Goal: Use online tool/utility: Utilize a website feature to perform a specific function

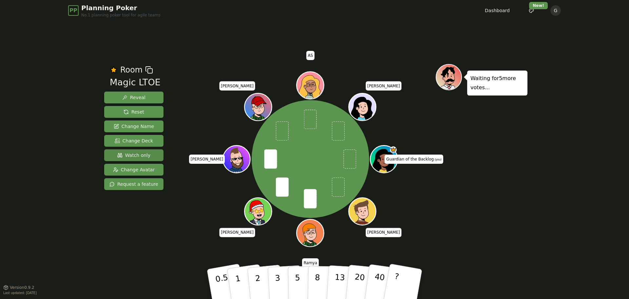
click at [119, 155] on span "Watch only" at bounding box center [133, 155] width 33 height 7
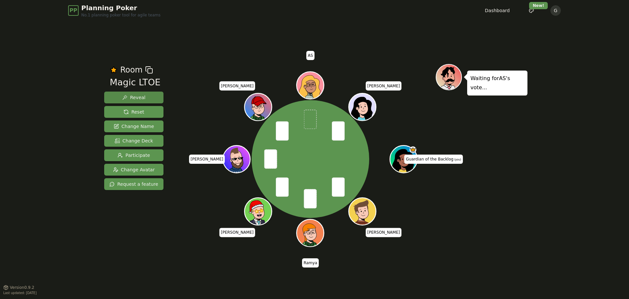
click at [128, 99] on span "Reveal" at bounding box center [133, 97] width 23 height 7
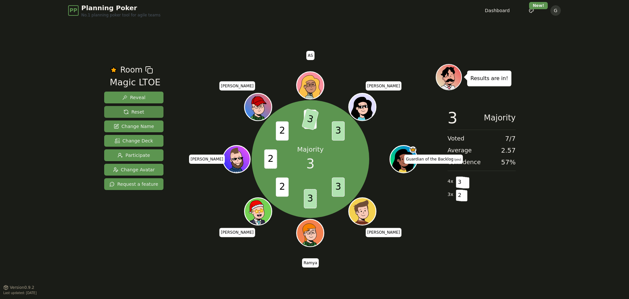
click at [130, 111] on span "Reset" at bounding box center [134, 111] width 21 height 7
click at [146, 112] on button "Reset" at bounding box center [133, 112] width 59 height 12
click at [134, 111] on span "Reset" at bounding box center [134, 111] width 21 height 7
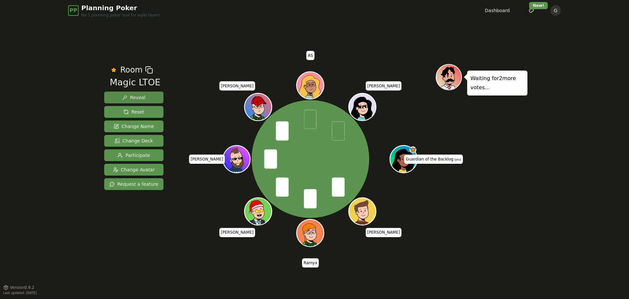
click at [142, 94] on span "Reveal" at bounding box center [133, 97] width 23 height 7
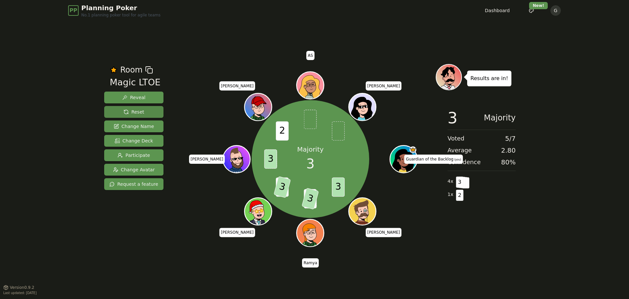
click at [126, 112] on span "Reset" at bounding box center [134, 111] width 21 height 7
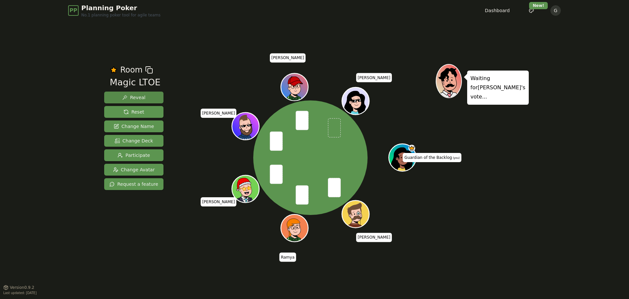
click at [148, 102] on button "Reveal" at bounding box center [133, 97] width 59 height 12
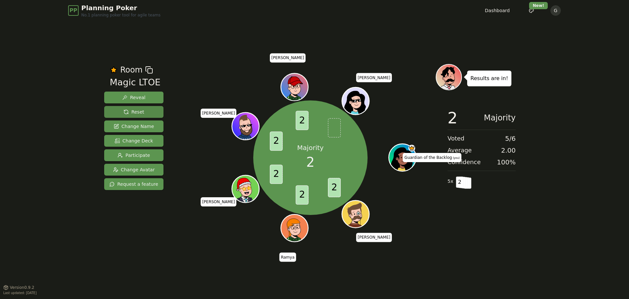
click at [140, 113] on span "Reset" at bounding box center [134, 111] width 21 height 7
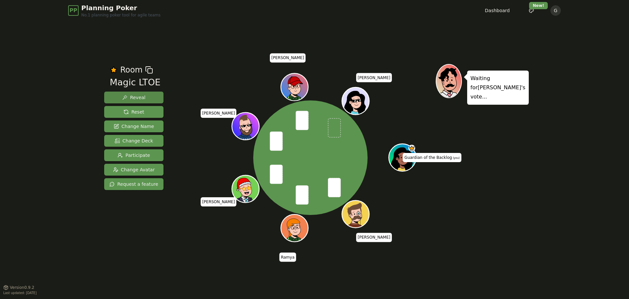
click at [141, 99] on span "Reveal" at bounding box center [133, 97] width 23 height 7
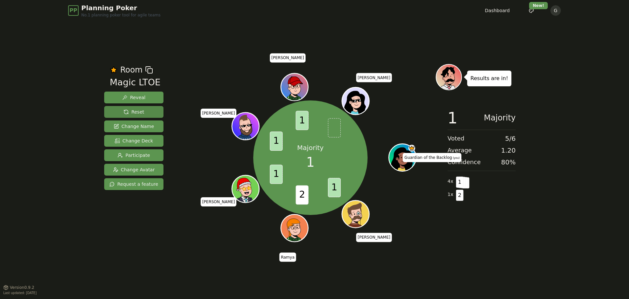
click at [130, 111] on span "Reset" at bounding box center [134, 111] width 21 height 7
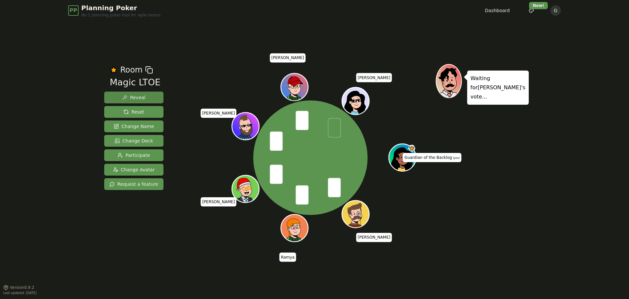
click at [134, 98] on span "Reveal" at bounding box center [133, 97] width 23 height 7
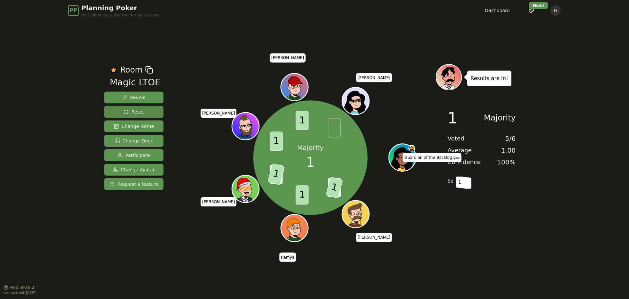
click at [128, 108] on button "Reset" at bounding box center [133, 112] width 59 height 12
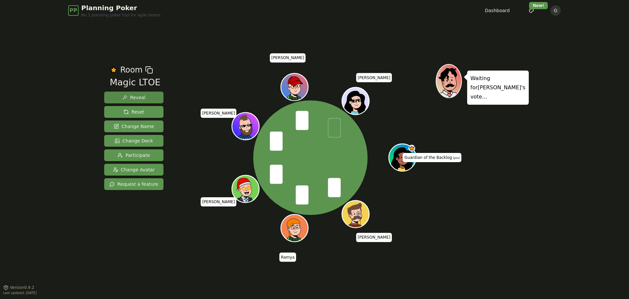
click at [147, 96] on button "Reveal" at bounding box center [133, 97] width 59 height 12
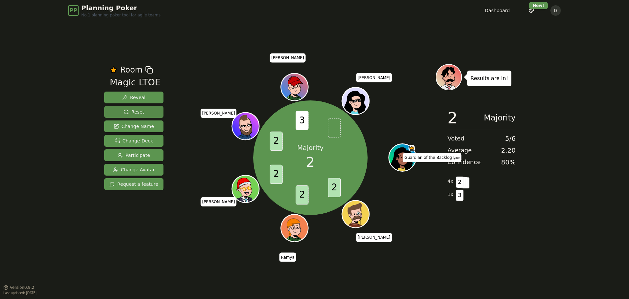
click at [132, 111] on span "Reset" at bounding box center [134, 111] width 21 height 7
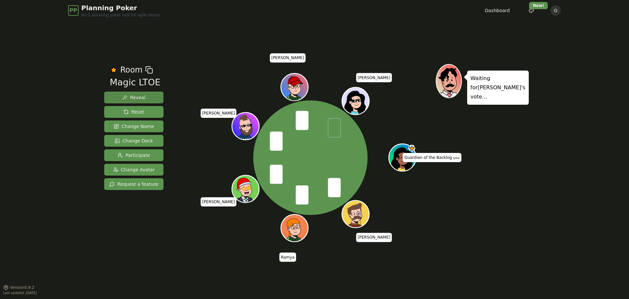
click at [144, 97] on button "Reveal" at bounding box center [133, 97] width 59 height 12
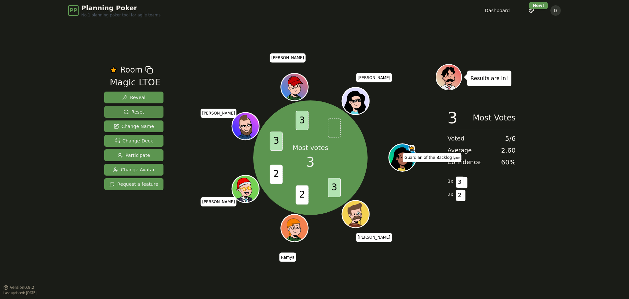
click at [127, 116] on button "Reset" at bounding box center [133, 112] width 59 height 12
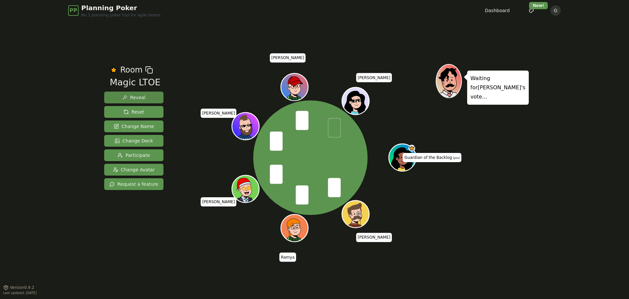
click at [148, 95] on button "Reveal" at bounding box center [133, 97] width 59 height 12
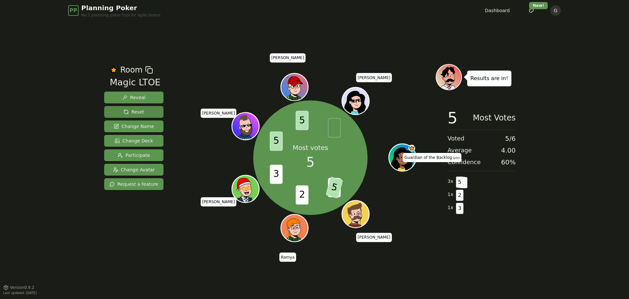
click at [137, 112] on span "Reset" at bounding box center [134, 111] width 21 height 7
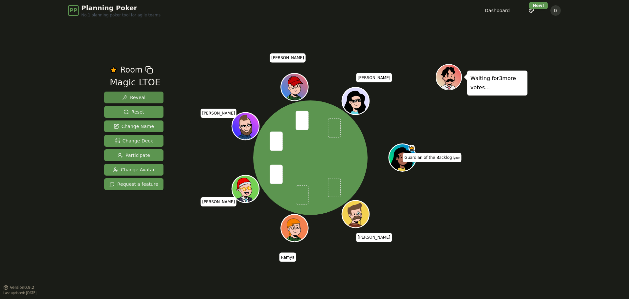
click at [140, 100] on span "Reveal" at bounding box center [133, 97] width 23 height 7
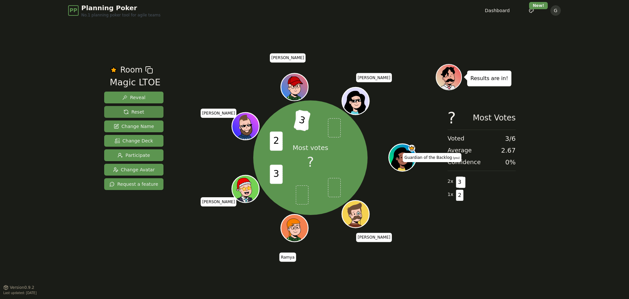
click at [141, 112] on span "Reset" at bounding box center [134, 111] width 21 height 7
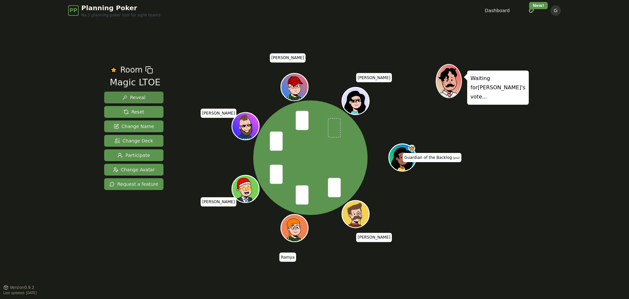
click at [137, 97] on span "Reveal" at bounding box center [133, 97] width 23 height 7
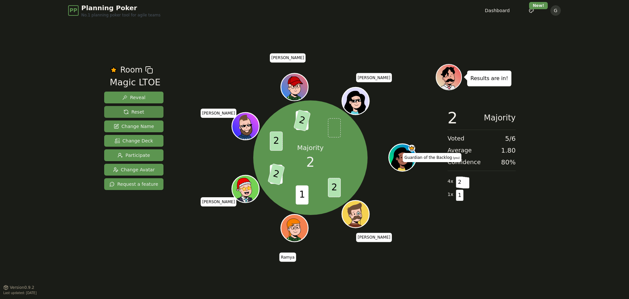
click at [124, 111] on span "Reset" at bounding box center [134, 111] width 21 height 7
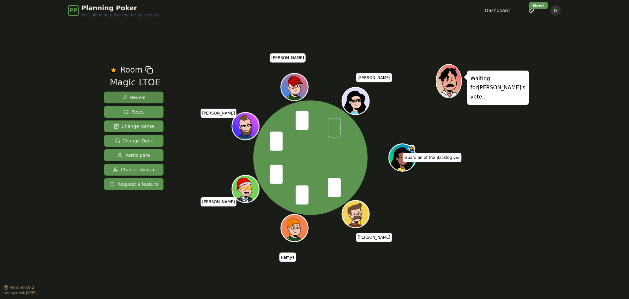
click at [135, 98] on span "Reveal" at bounding box center [133, 97] width 23 height 7
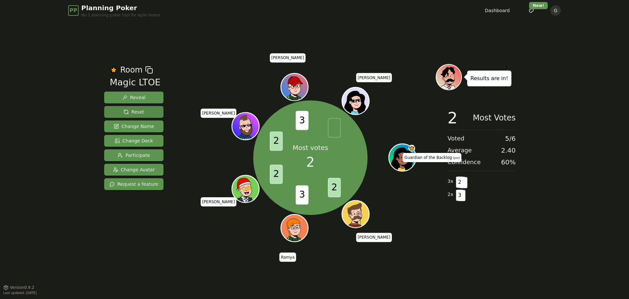
click at [140, 111] on span "Reset" at bounding box center [134, 111] width 21 height 7
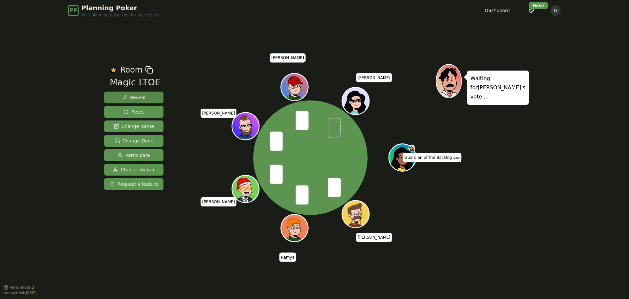
click at [134, 99] on span "Reveal" at bounding box center [133, 97] width 23 height 7
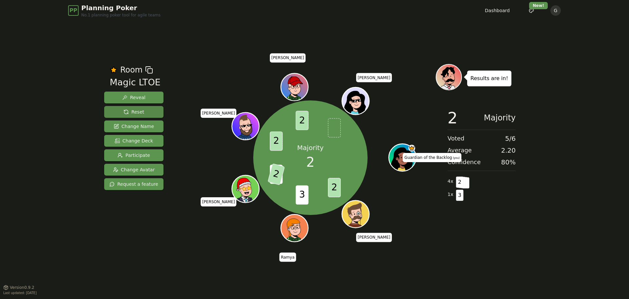
click at [132, 110] on span "Reset" at bounding box center [134, 111] width 21 height 7
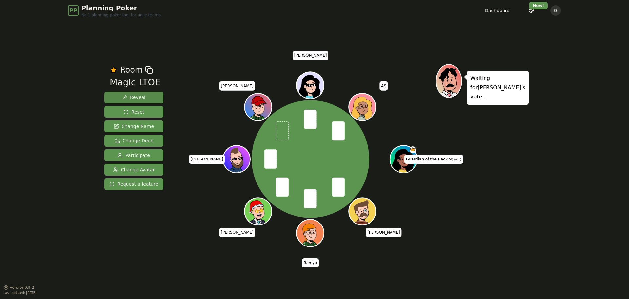
click at [143, 100] on button "Reveal" at bounding box center [133, 97] width 59 height 12
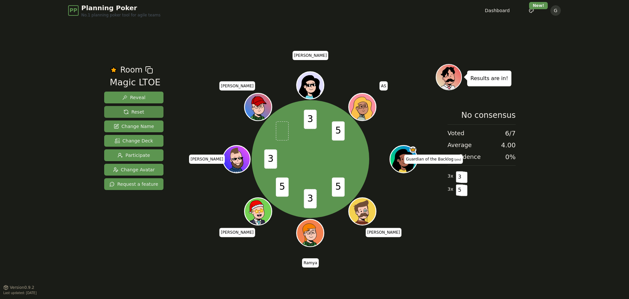
click at [126, 109] on span "Reset" at bounding box center [134, 111] width 21 height 7
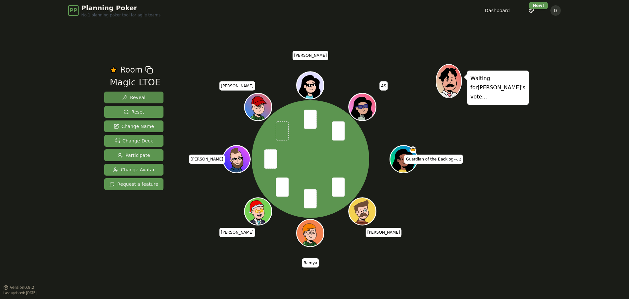
click at [142, 98] on span "Reveal" at bounding box center [133, 97] width 23 height 7
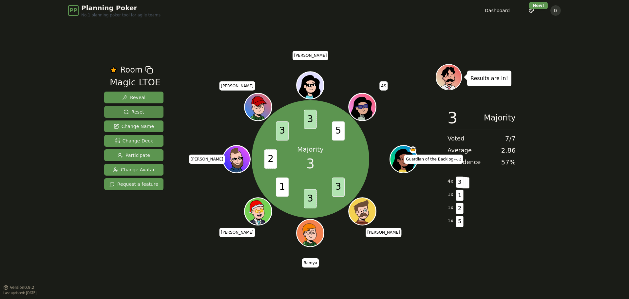
click at [128, 111] on span "Reset" at bounding box center [134, 111] width 21 height 7
click at [128, 109] on span "Reset" at bounding box center [134, 111] width 21 height 7
click at [117, 112] on button "Reset" at bounding box center [133, 112] width 59 height 12
click at [126, 112] on span "Reset" at bounding box center [134, 111] width 21 height 7
click at [129, 115] on span "Reset" at bounding box center [134, 111] width 21 height 7
